Goal: Task Accomplishment & Management: Manage account settings

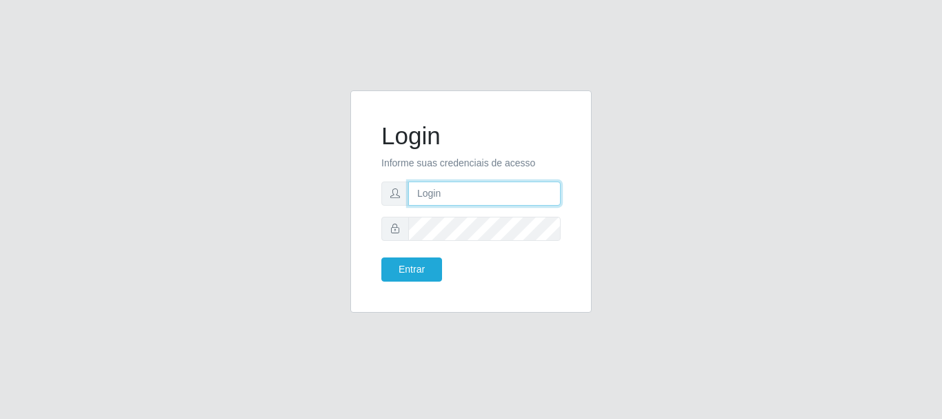
click at [451, 188] on input "text" at bounding box center [484, 193] width 152 height 24
type input "Ubiratan@confglacer"
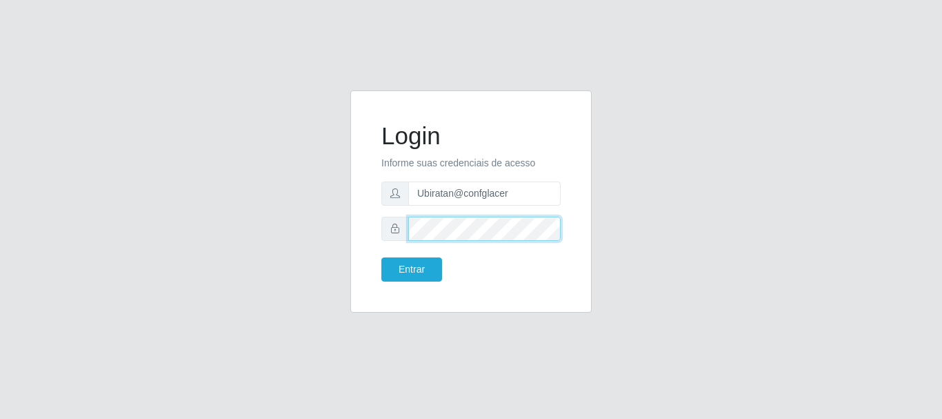
click at [382, 257] on button "Entrar" at bounding box center [412, 269] width 61 height 24
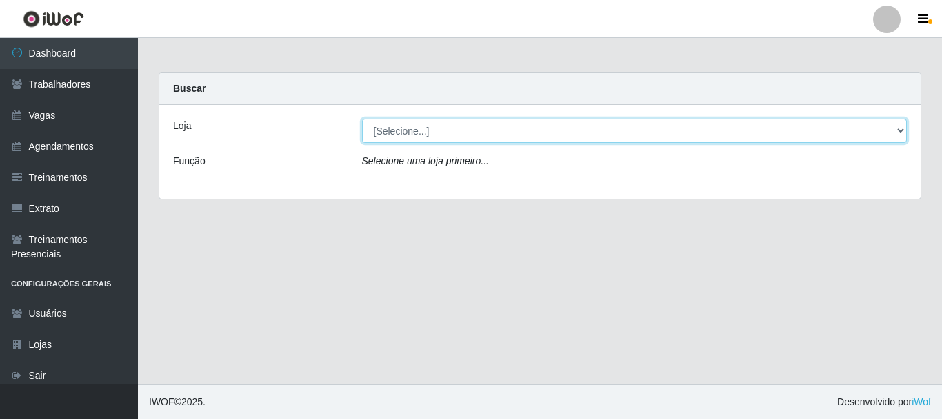
click at [877, 130] on select "[Selecione...] Glace Real Confeitaria" at bounding box center [635, 131] width 546 height 24
select select "445"
click at [362, 119] on select "[Selecione...] Glace Real Confeitaria" at bounding box center [635, 131] width 546 height 24
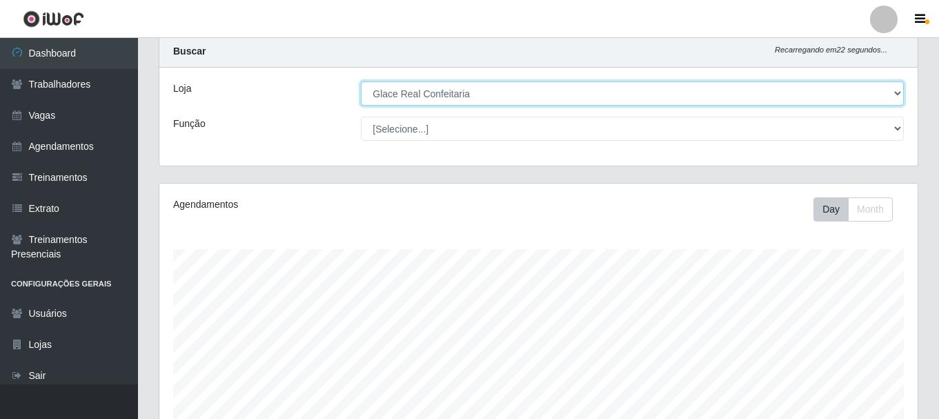
scroll to position [313, 0]
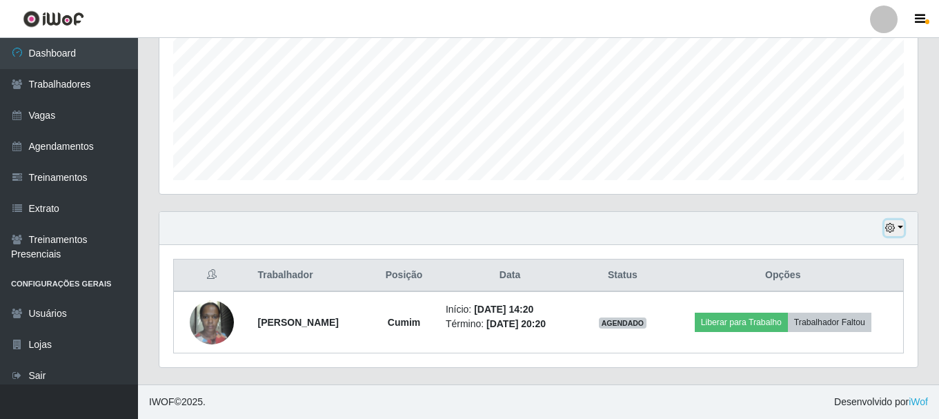
click at [902, 228] on button "button" at bounding box center [893, 228] width 19 height 16
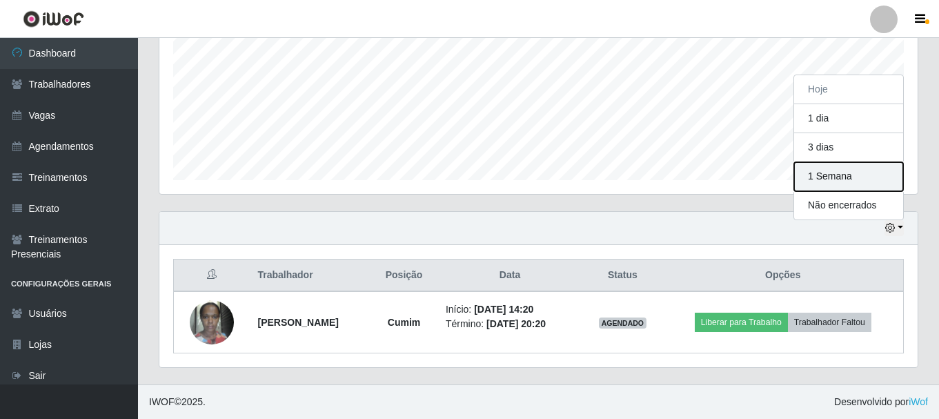
click at [869, 180] on button "1 Semana" at bounding box center [848, 176] width 109 height 29
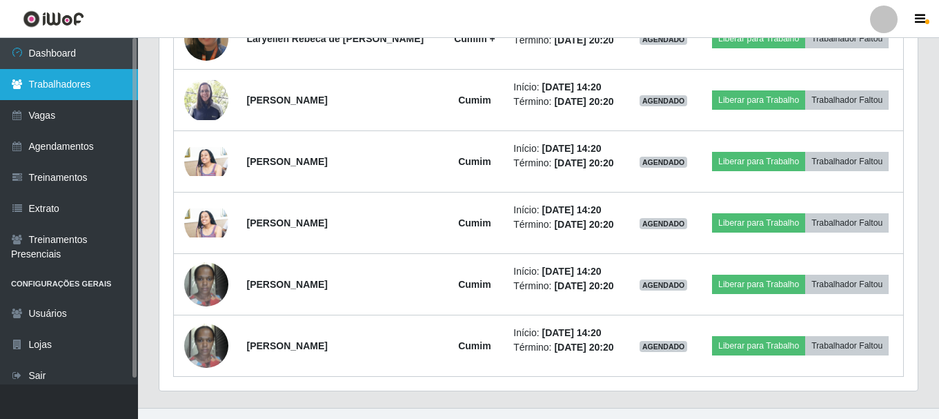
scroll to position [451, 0]
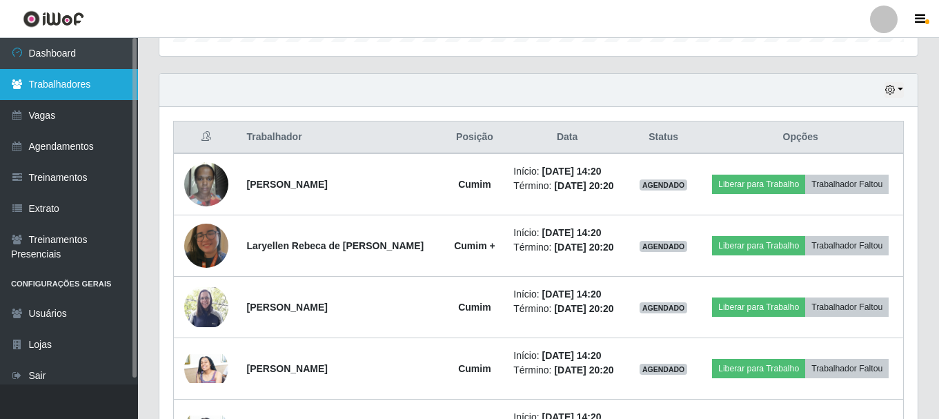
click at [77, 90] on link "Trabalhadores" at bounding box center [69, 84] width 138 height 31
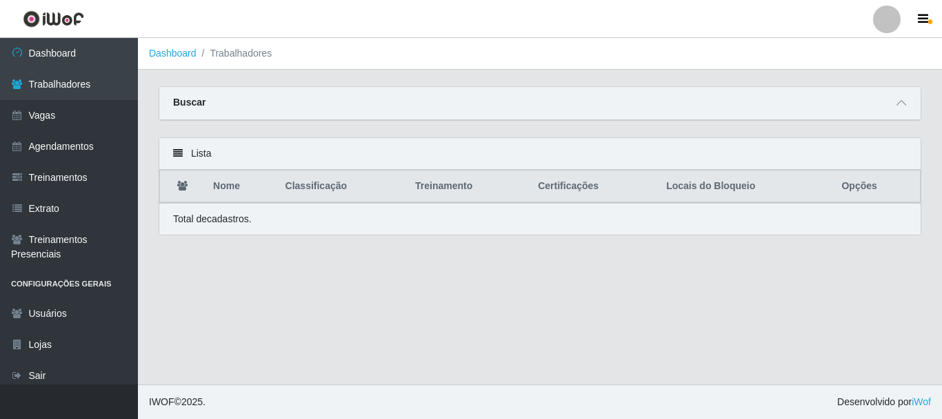
click at [289, 97] on div "Buscar" at bounding box center [540, 103] width 762 height 33
click at [905, 100] on icon at bounding box center [902, 103] width 10 height 10
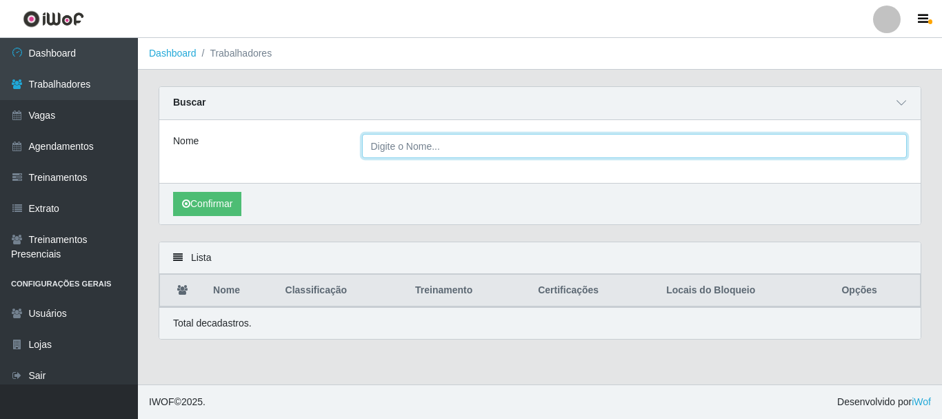
click at [430, 147] on input "Nome" at bounding box center [635, 146] width 546 height 24
click at [173, 192] on button "Confirmar" at bounding box center [207, 204] width 68 height 24
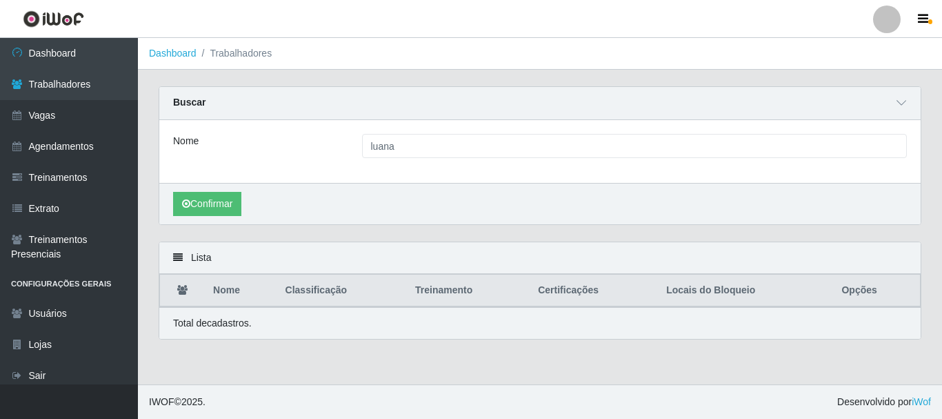
click at [222, 222] on div "Confirmar" at bounding box center [540, 203] width 762 height 41
click at [222, 203] on button "Confirmar" at bounding box center [207, 204] width 68 height 24
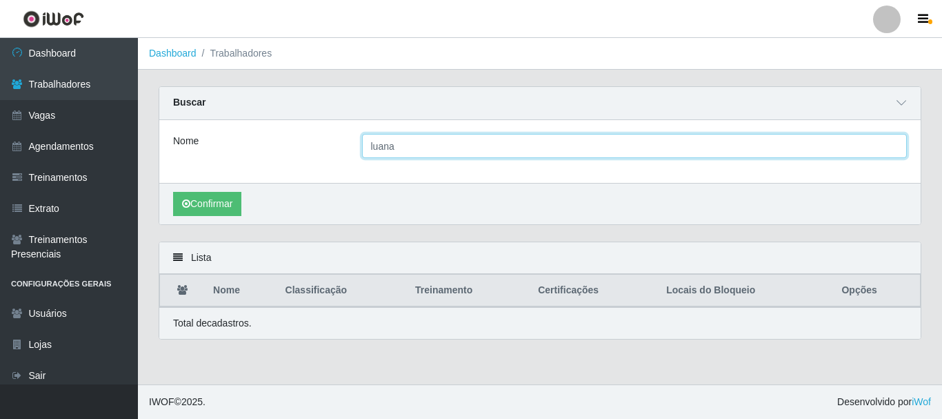
click at [413, 152] on input "luana" at bounding box center [635, 146] width 546 height 24
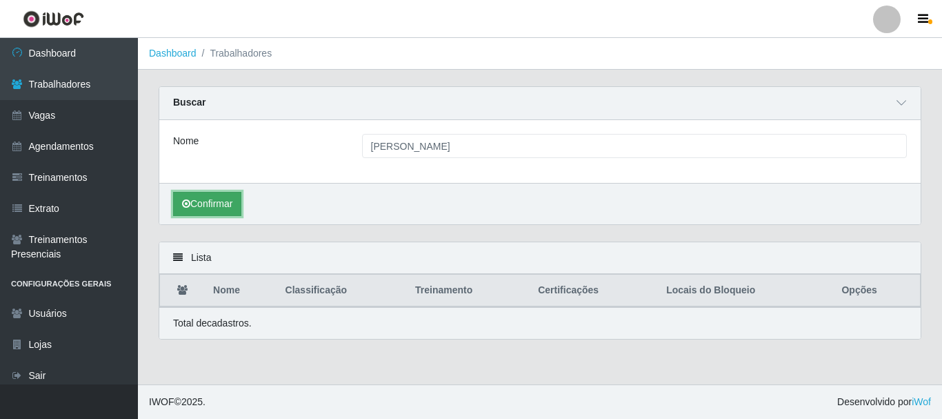
click at [210, 194] on button "Confirmar" at bounding box center [207, 204] width 68 height 24
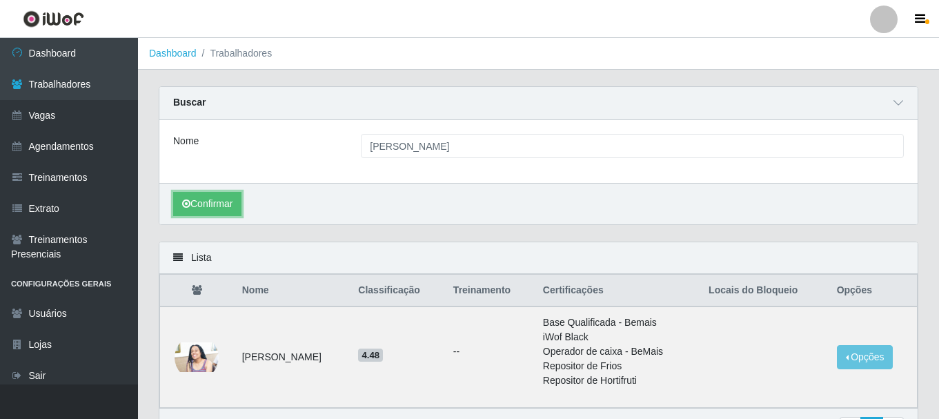
scroll to position [83, 0]
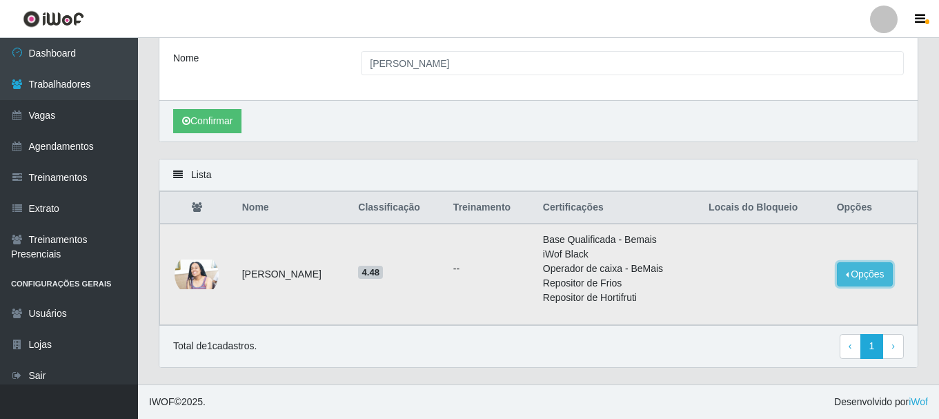
click at [860, 275] on button "Opções" at bounding box center [865, 274] width 57 height 24
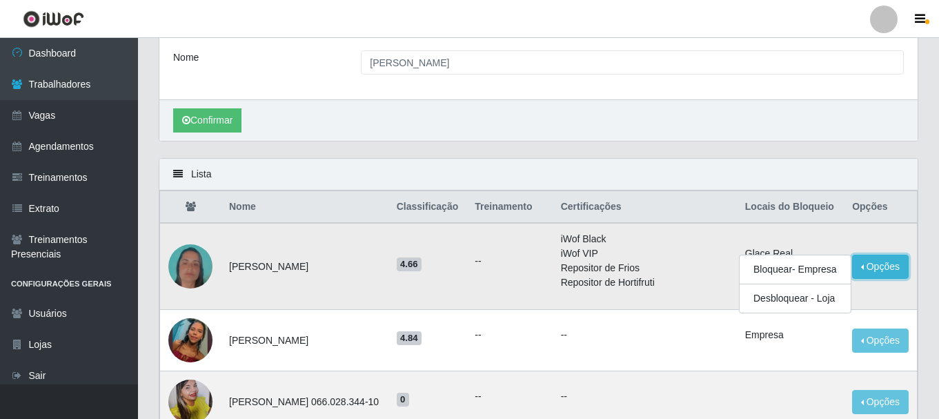
click at [883, 279] on button "Opções" at bounding box center [880, 267] width 57 height 24
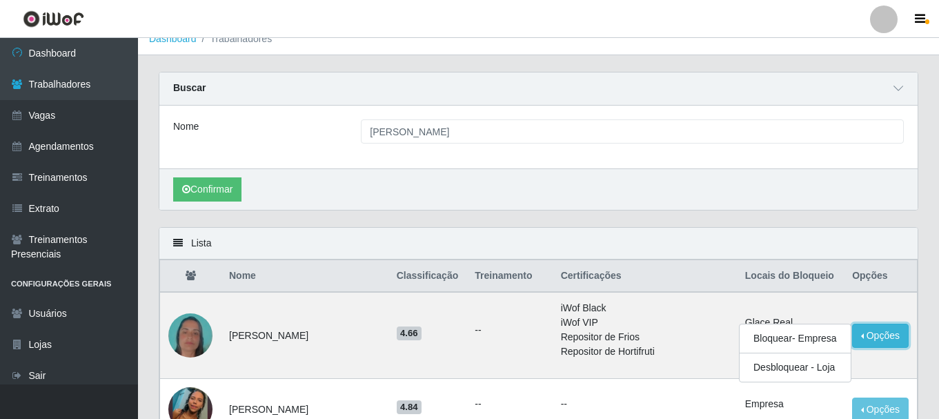
scroll to position [0, 0]
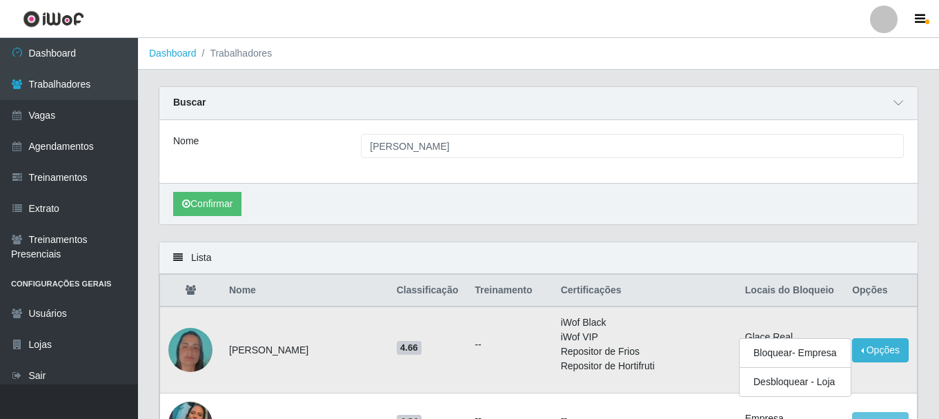
click at [499, 370] on td "--" at bounding box center [509, 349] width 86 height 87
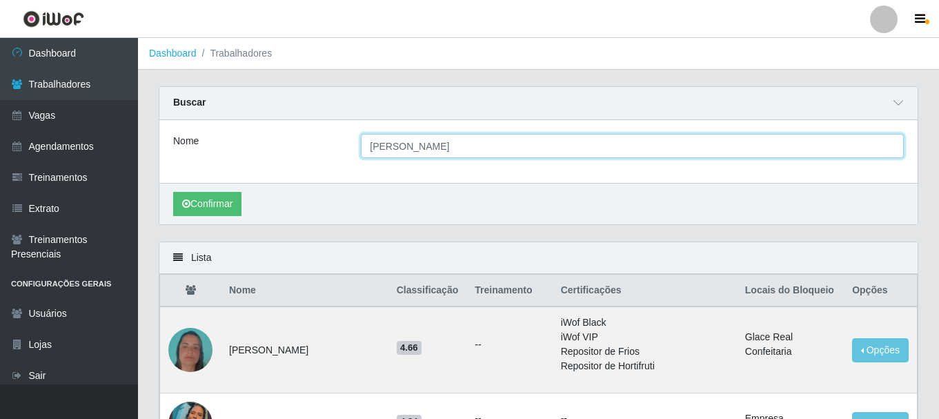
click at [442, 154] on input "[PERSON_NAME]" at bounding box center [632, 146] width 543 height 24
type input "l"
type input "luana"
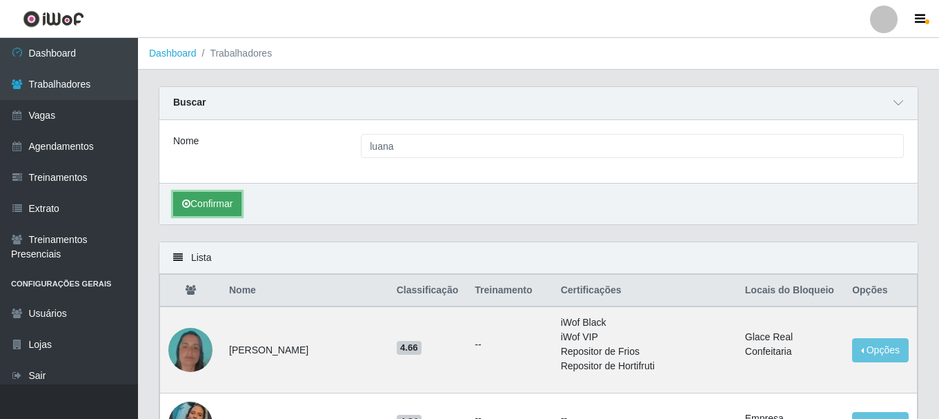
click at [212, 206] on button "Confirmar" at bounding box center [207, 204] width 68 height 24
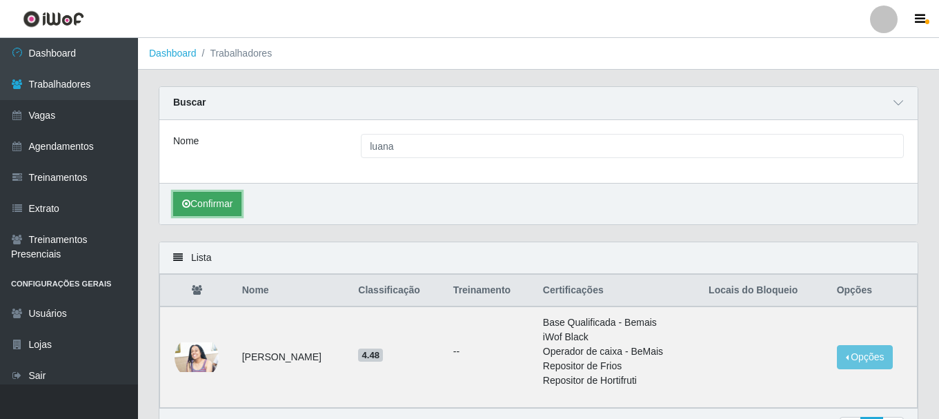
scroll to position [83, 0]
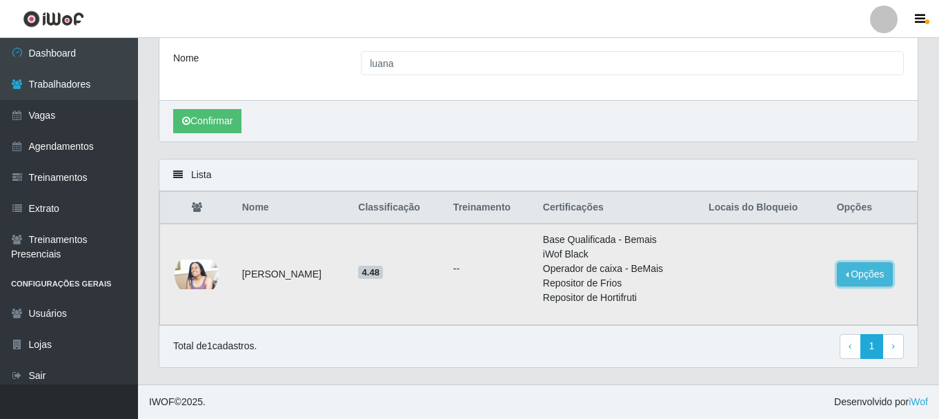
click at [861, 274] on button "Opções" at bounding box center [865, 274] width 57 height 24
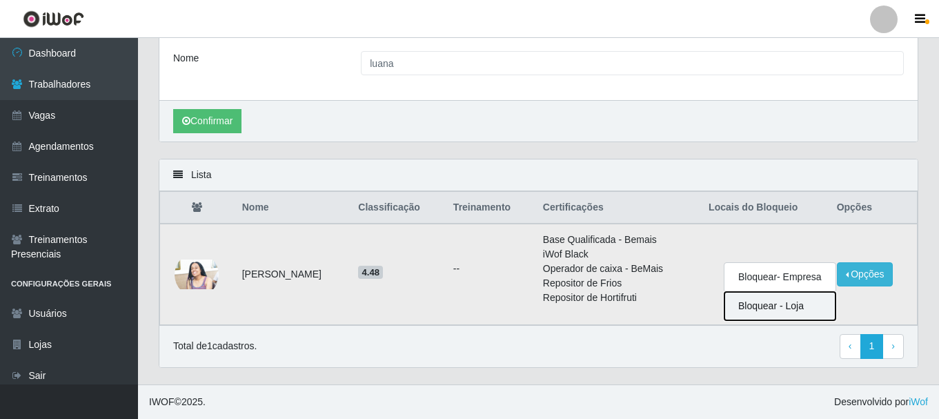
click at [751, 302] on button "Bloquear - Loja" at bounding box center [779, 306] width 111 height 28
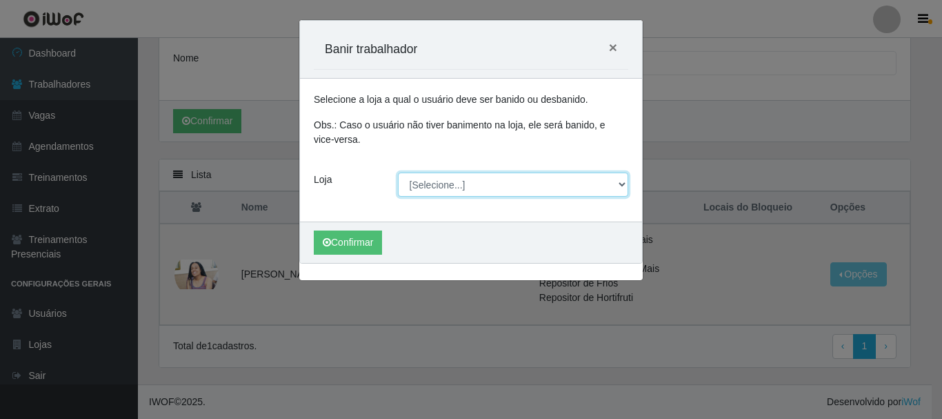
click at [487, 181] on select "[Selecione...] Glace Real Confeitaria" at bounding box center [513, 184] width 231 height 24
select select "445"
click at [398, 172] on select "[Selecione...] Glace Real Confeitaria" at bounding box center [513, 184] width 231 height 24
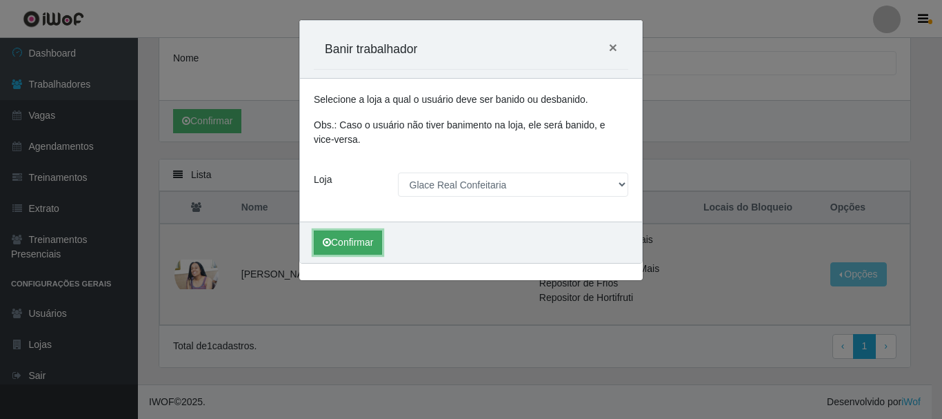
click at [371, 245] on button "Confirmar" at bounding box center [348, 242] width 68 height 24
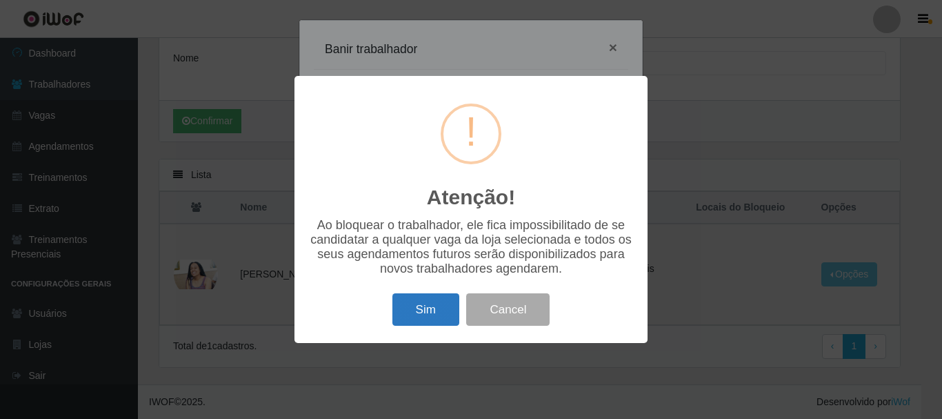
click at [426, 309] on button "Sim" at bounding box center [426, 309] width 67 height 32
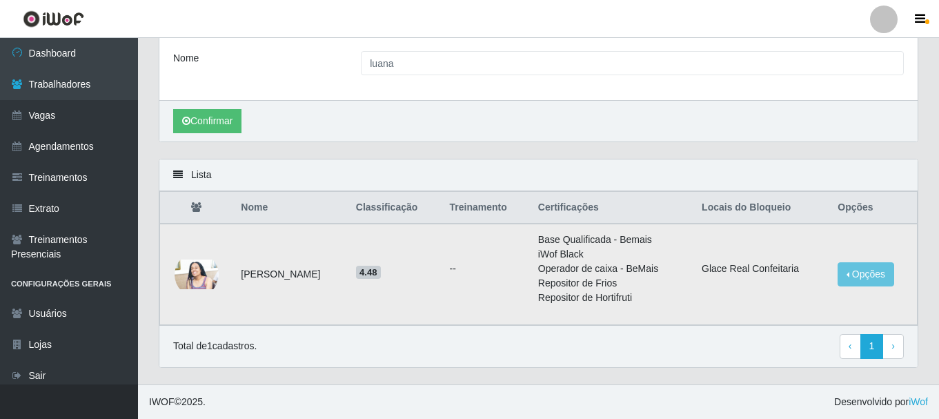
scroll to position [0, 0]
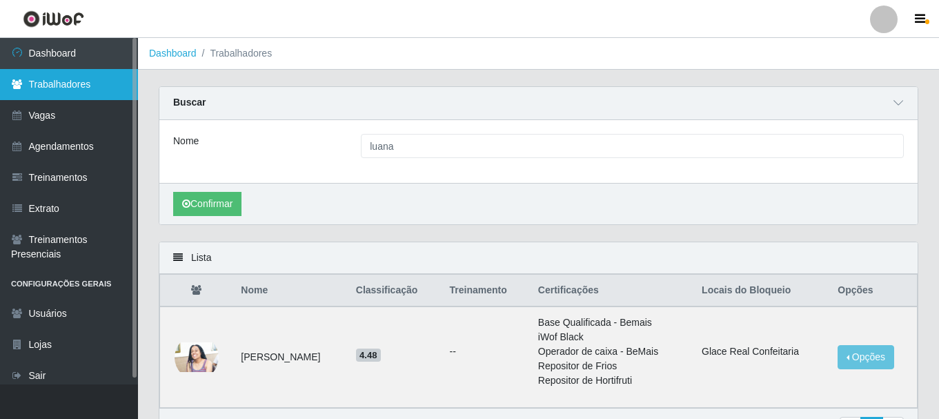
click at [50, 89] on link "Trabalhadores" at bounding box center [69, 84] width 138 height 31
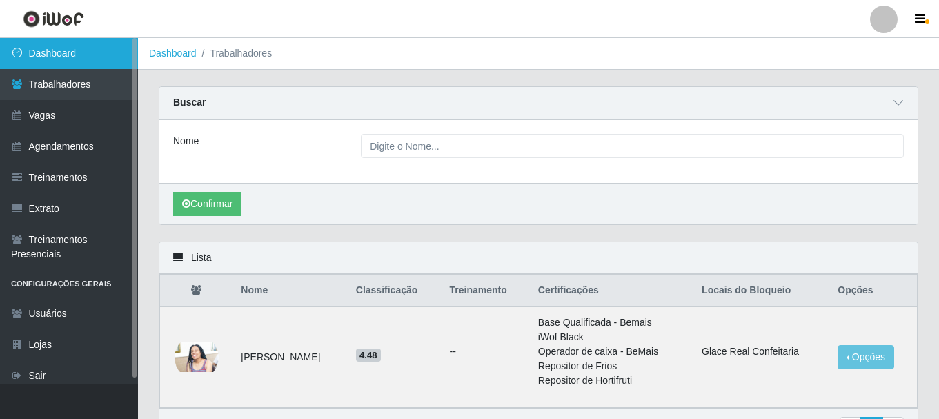
click at [85, 51] on link "Dashboard" at bounding box center [69, 53] width 138 height 31
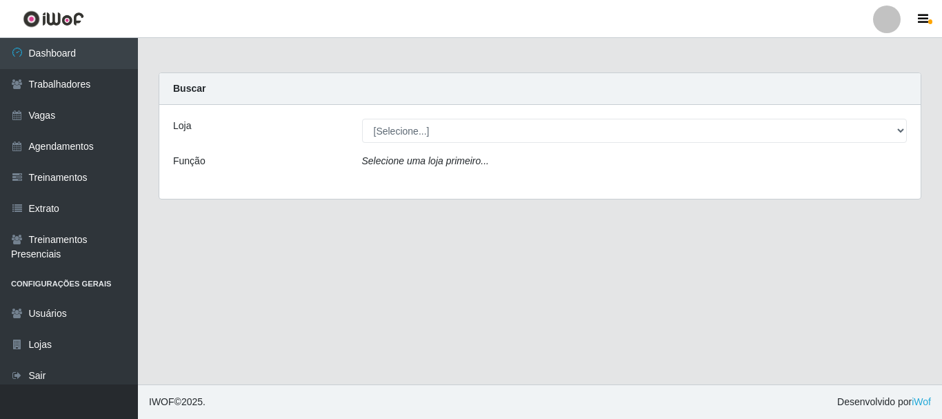
click at [457, 146] on div "Loja [Selecione...] Glace Real Confeitaria Função Selecione uma loja primeiro..." at bounding box center [540, 152] width 762 height 94
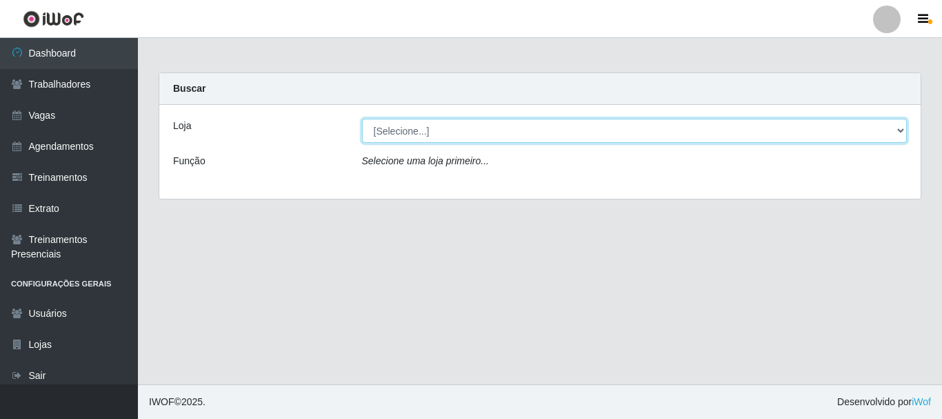
click at [472, 135] on select "[Selecione...] Glace Real Confeitaria" at bounding box center [635, 131] width 546 height 24
click at [362, 119] on select "[Selecione...] Glace Real Confeitaria" at bounding box center [635, 131] width 546 height 24
click at [479, 128] on select "[Selecione...] Glace Real Confeitaria" at bounding box center [635, 131] width 546 height 24
select select "445"
click at [362, 119] on select "[Selecione...] Glace Real Confeitaria" at bounding box center [635, 131] width 546 height 24
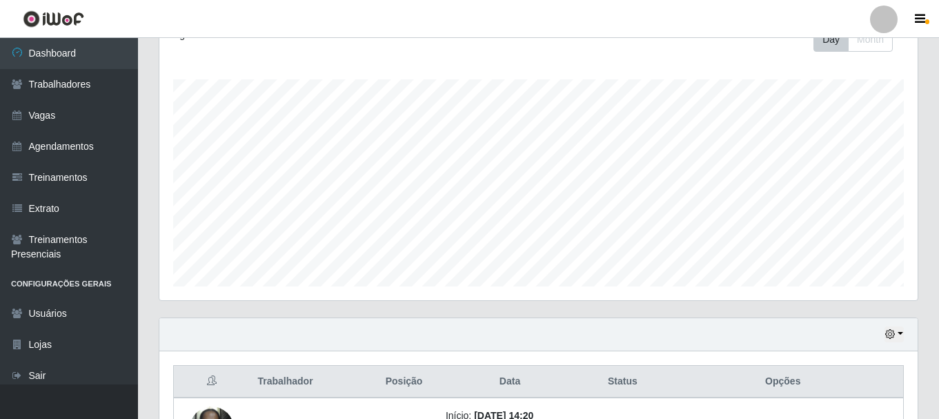
scroll to position [313, 0]
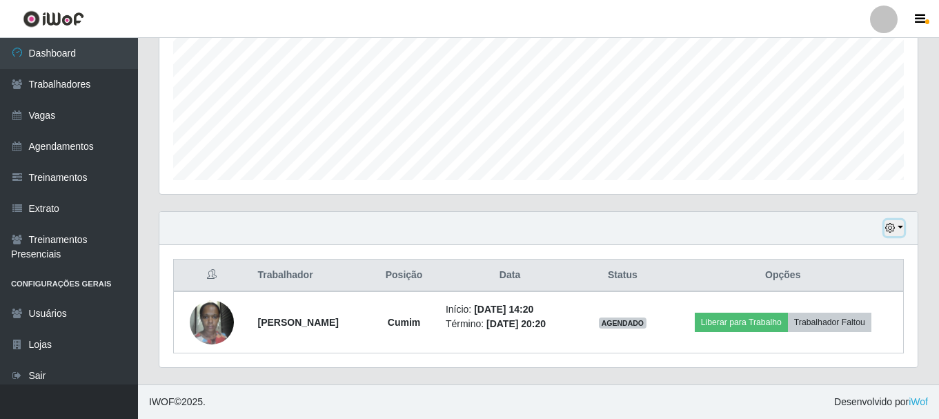
click at [903, 224] on button "button" at bounding box center [893, 228] width 19 height 16
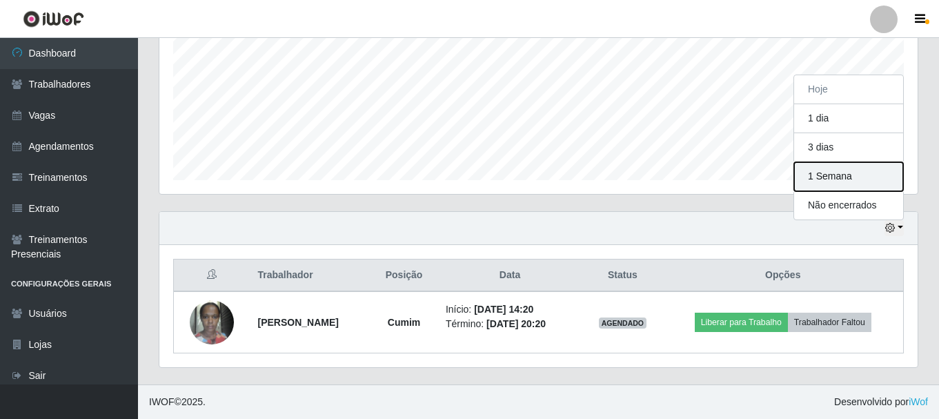
click at [849, 183] on button "1 Semana" at bounding box center [848, 176] width 109 height 29
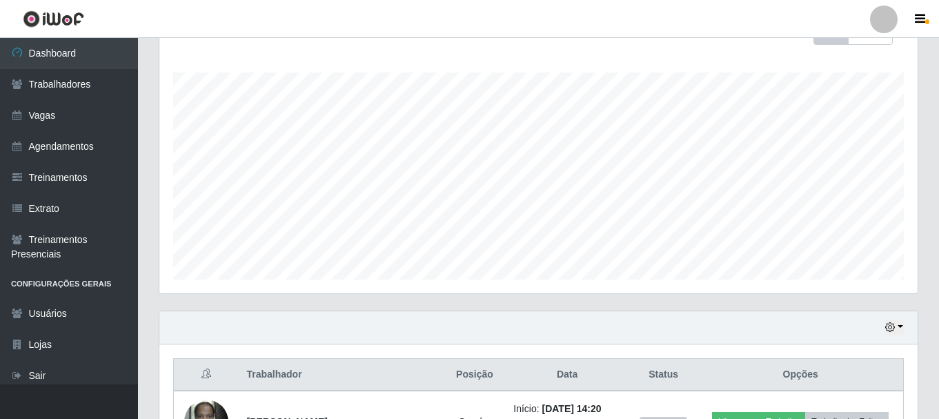
scroll to position [0, 0]
